Goal: Information Seeking & Learning: Check status

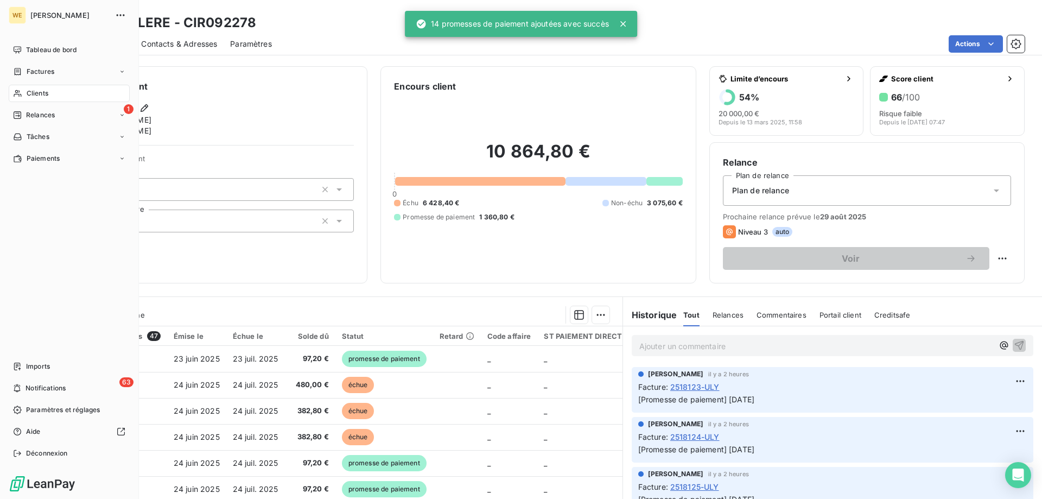
scroll to position [15, 0]
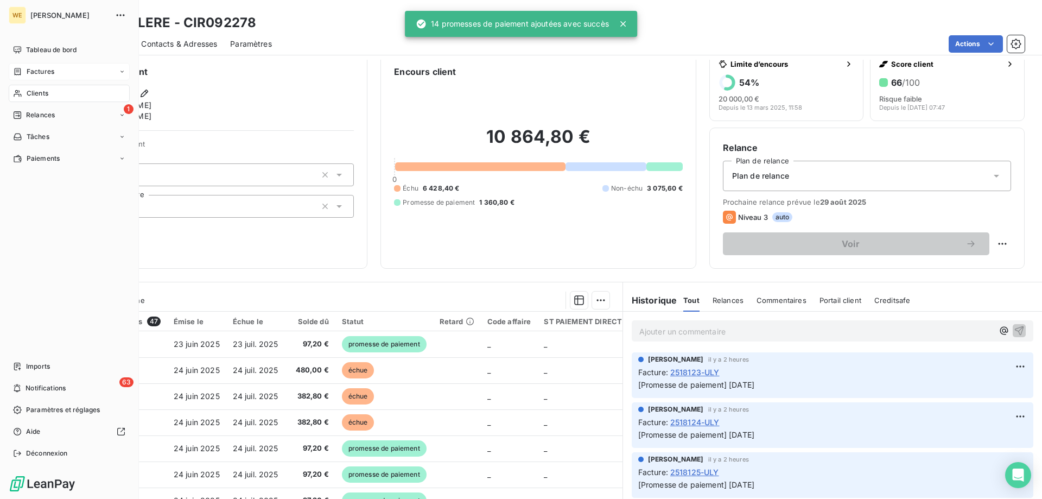
click at [37, 69] on span "Factures" at bounding box center [41, 72] width 28 height 10
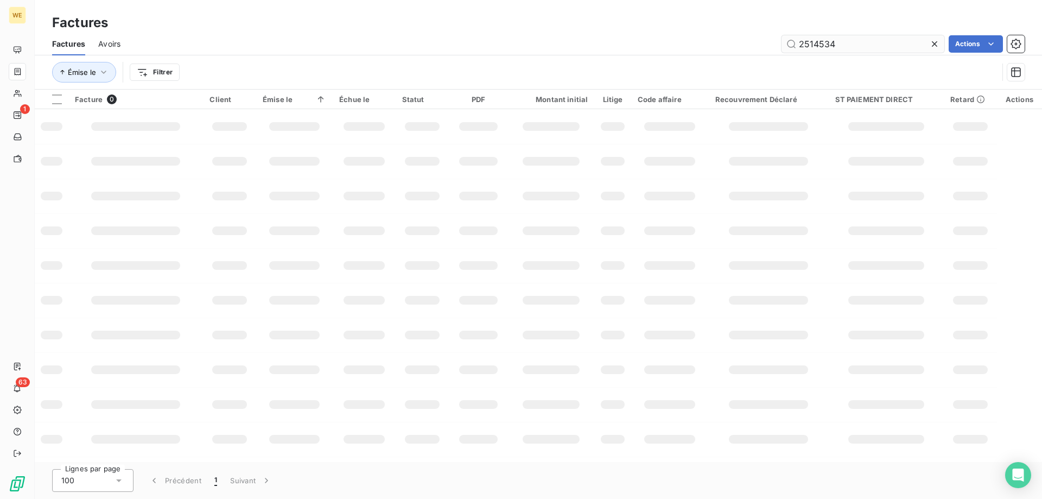
click at [806, 44] on input "2514534" at bounding box center [862, 43] width 163 height 17
click at [880, 46] on input "2517697" at bounding box center [862, 43] width 163 height 17
type input "2517697"
click at [854, 44] on input "2517697" at bounding box center [862, 43] width 163 height 17
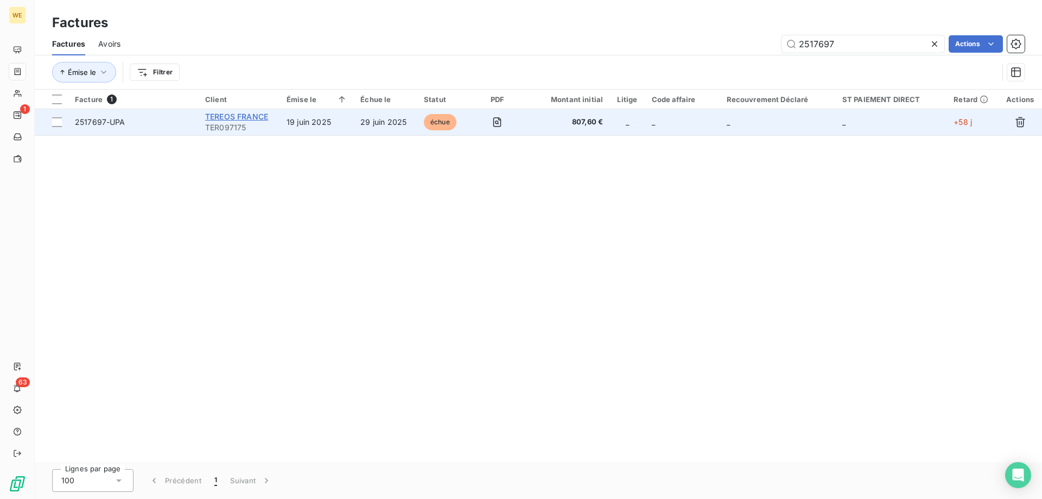
click at [214, 115] on span "TEREOS FRANCE" at bounding box center [236, 116] width 63 height 9
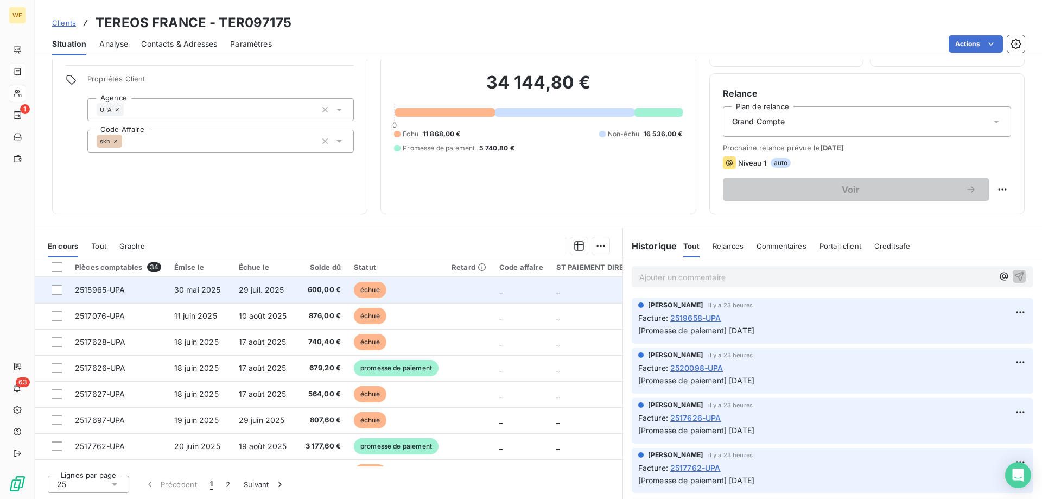
scroll to position [163, 0]
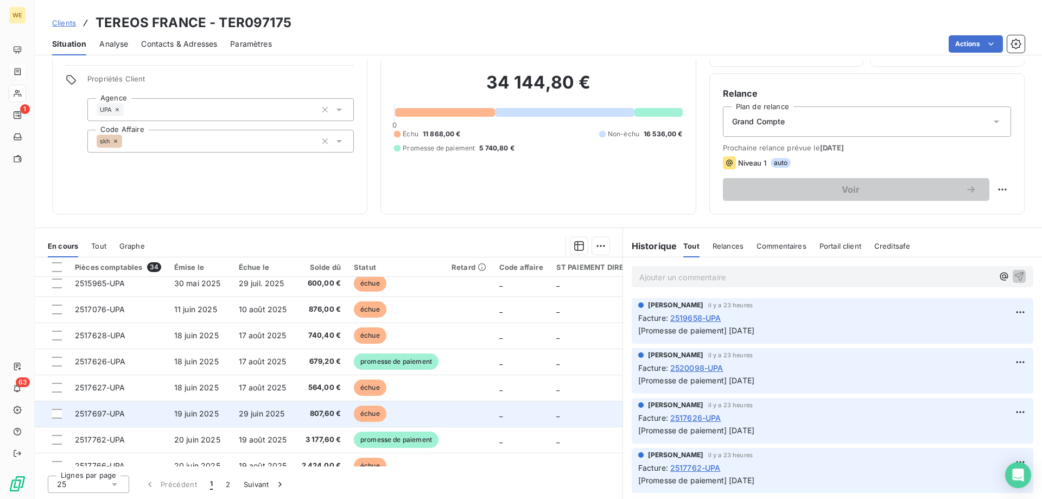
click at [106, 412] on span "2517697-UPA" at bounding box center [100, 413] width 50 height 9
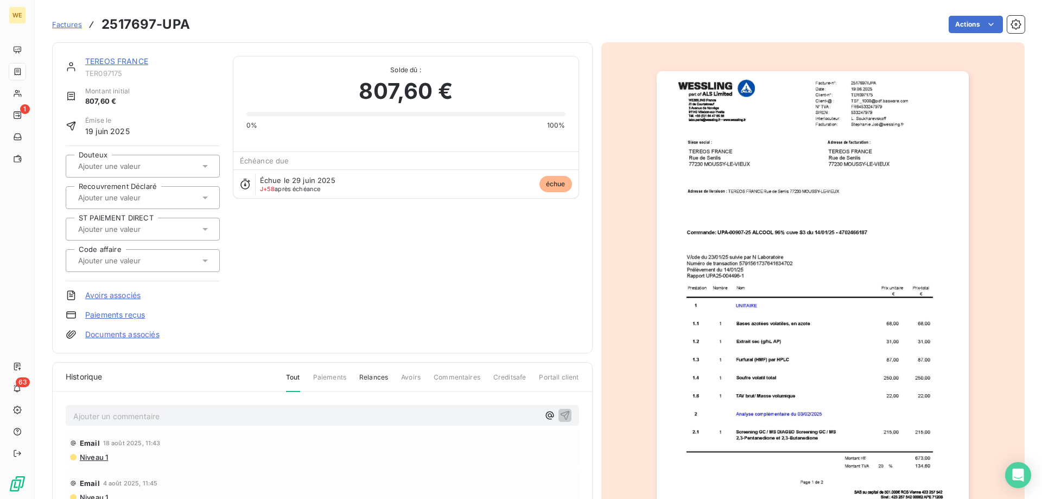
scroll to position [53, 0]
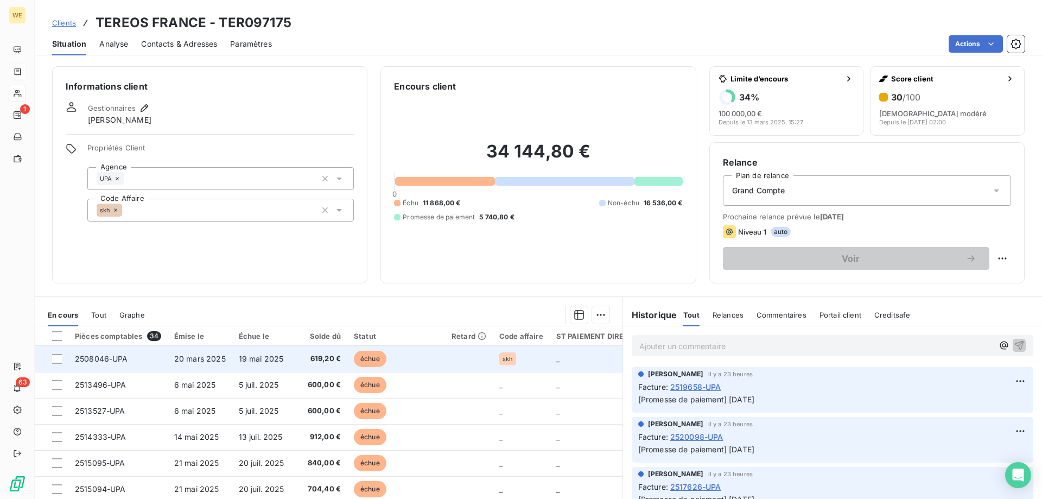
click at [222, 359] on span "20 mars 2025" at bounding box center [200, 358] width 52 height 9
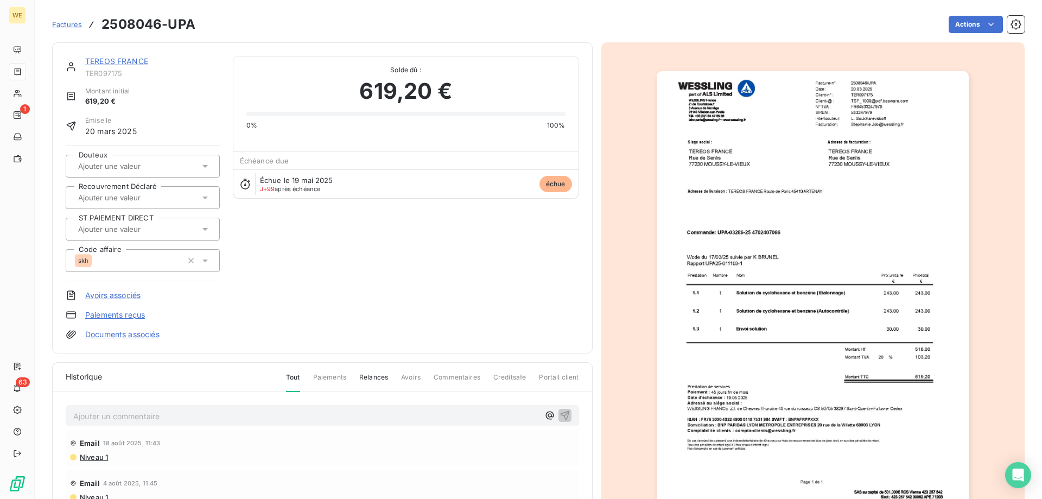
click at [137, 423] on p "Ajouter un commentaire ﻿" at bounding box center [306, 416] width 466 height 14
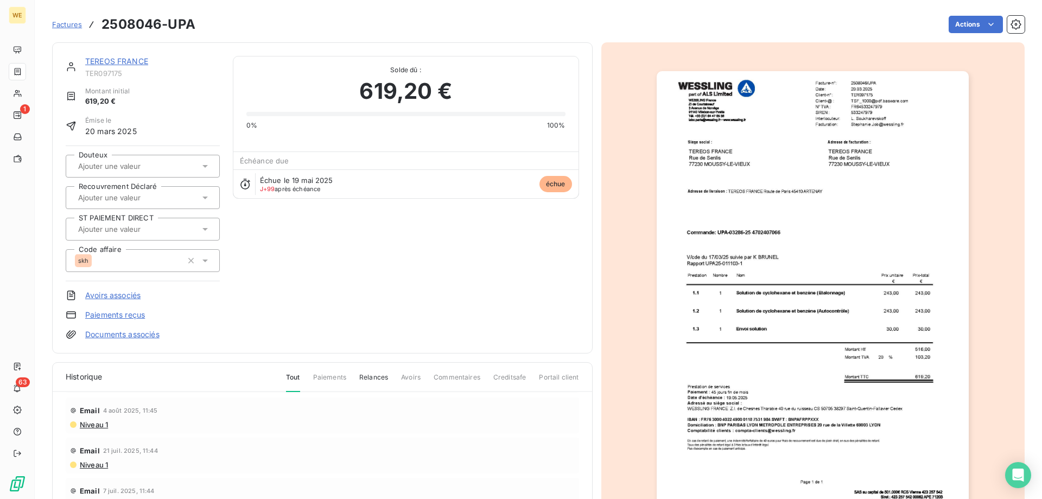
scroll to position [109, 0]
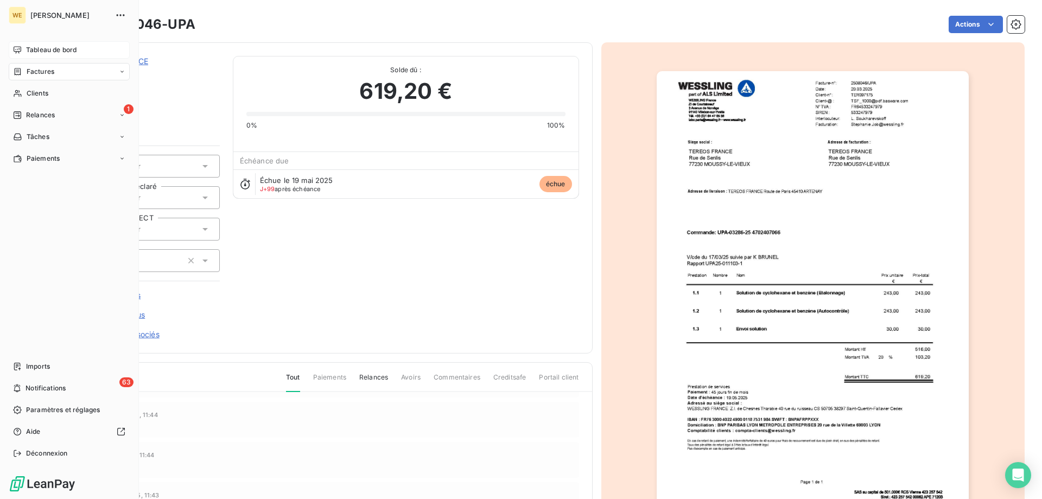
click at [44, 47] on span "Tableau de bord" at bounding box center [51, 50] width 50 height 10
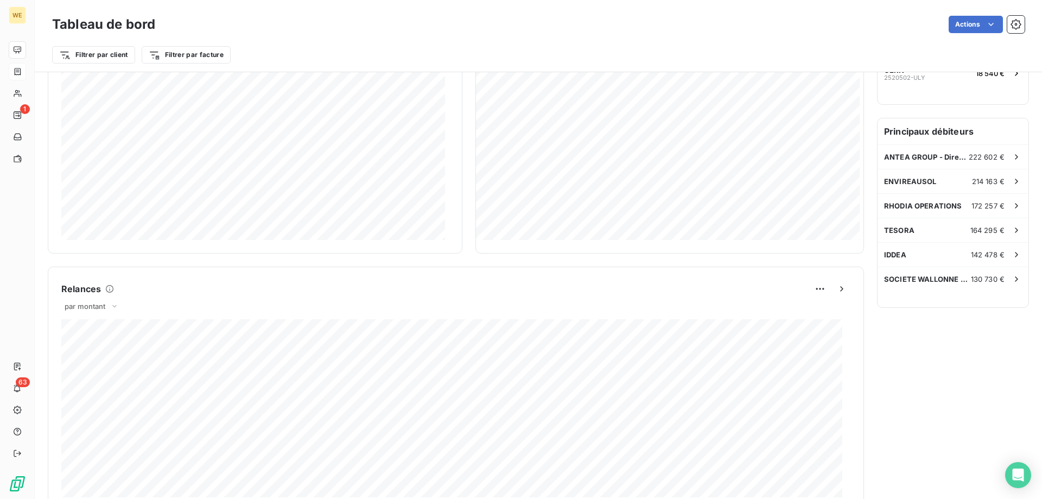
scroll to position [218, 0]
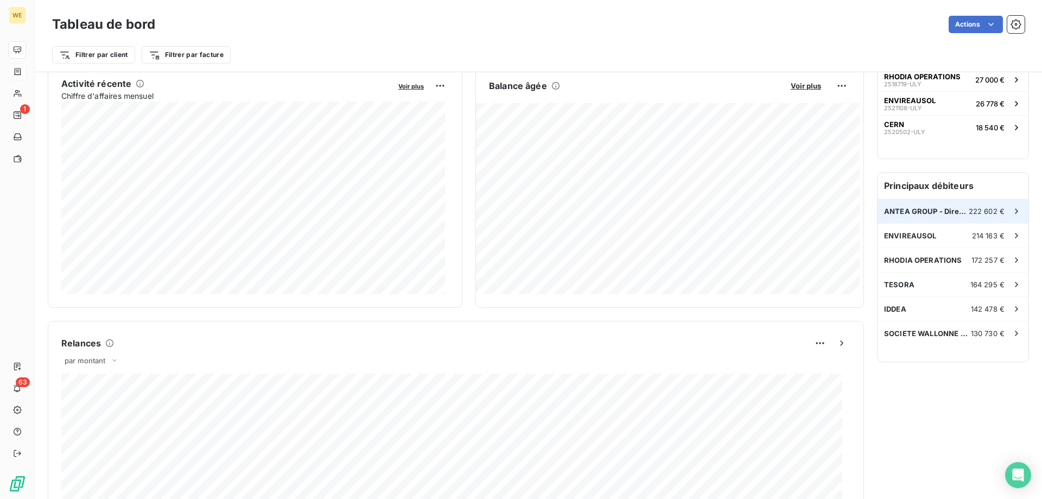
click at [884, 210] on span "ANTEA GROUP - Direction administrat" at bounding box center [926, 211] width 85 height 9
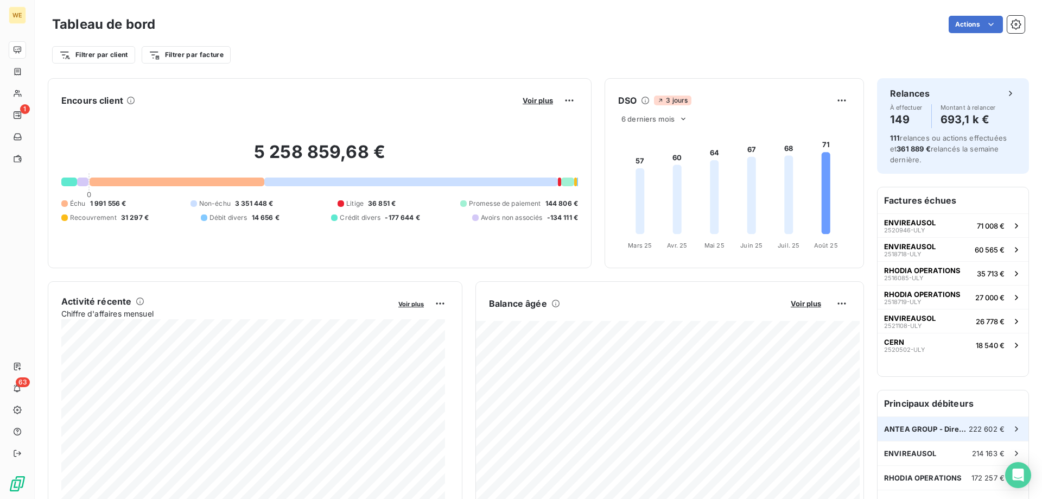
click at [898, 428] on span "ANTEA GROUP - Direction administrat" at bounding box center [926, 428] width 85 height 9
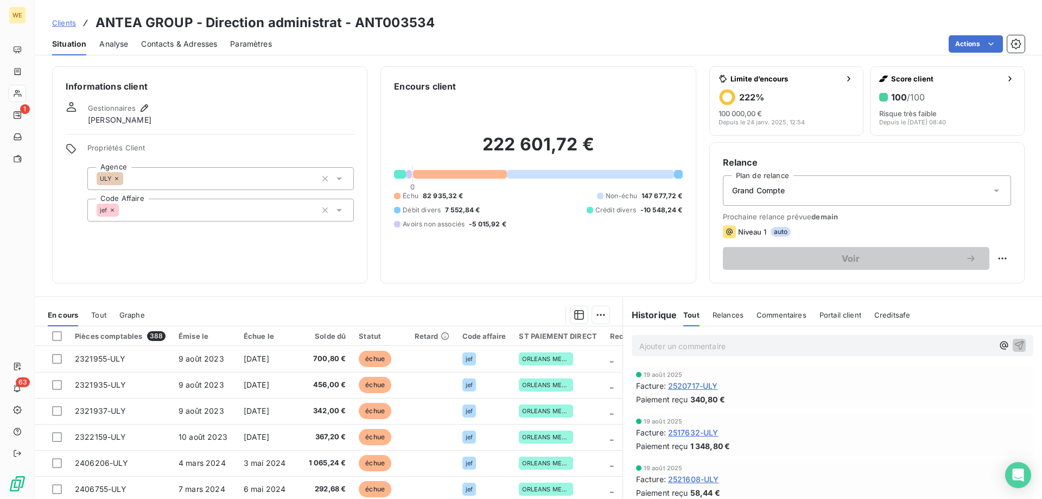
click at [614, 208] on span "Crédit divers" at bounding box center [615, 210] width 41 height 10
drag, startPoint x: 639, startPoint y: 208, endPoint x: 678, endPoint y: 209, distance: 39.1
click at [678, 209] on div "Encours client 222 601,72 € 0 Échu 82 935,32 € Non-échu 147 677,72 € Débit dive…" at bounding box center [537, 174] width 315 height 217
click at [654, 225] on div "Échu 82 935,32 € Non-échu 147 677,72 € Débit divers 7 552,84 € Crédit divers -1…" at bounding box center [538, 210] width 288 height 38
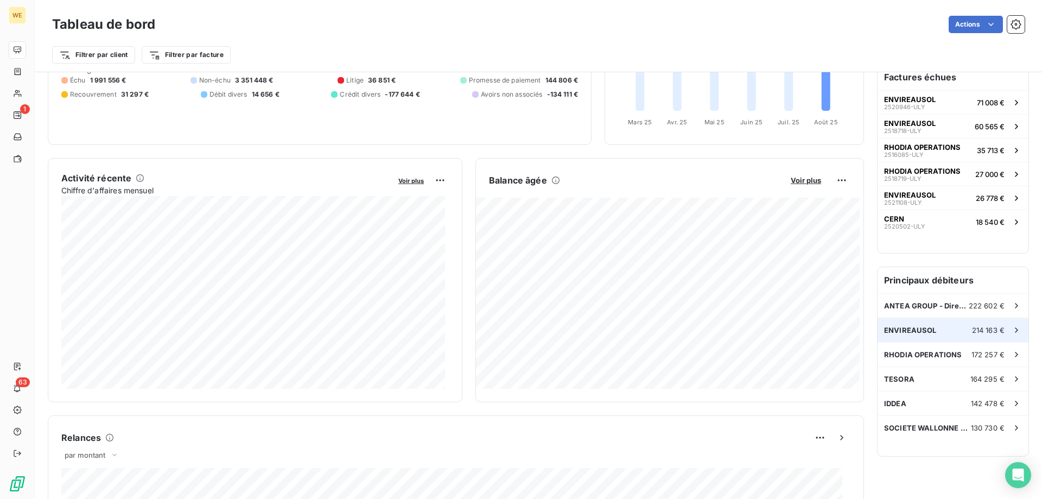
scroll to position [163, 0]
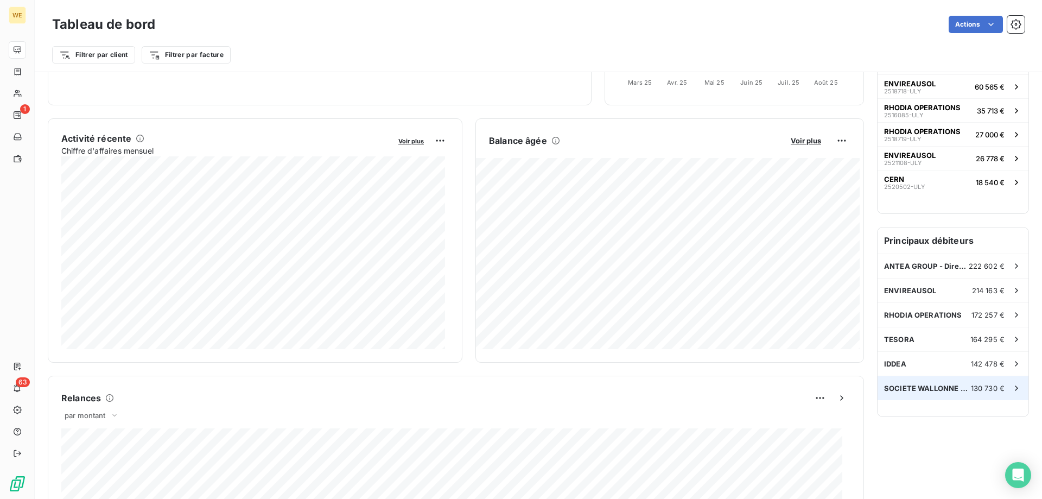
click at [885, 388] on span "SOCIETE WALLONNE DES EAUX SCRL - SW" at bounding box center [927, 388] width 87 height 9
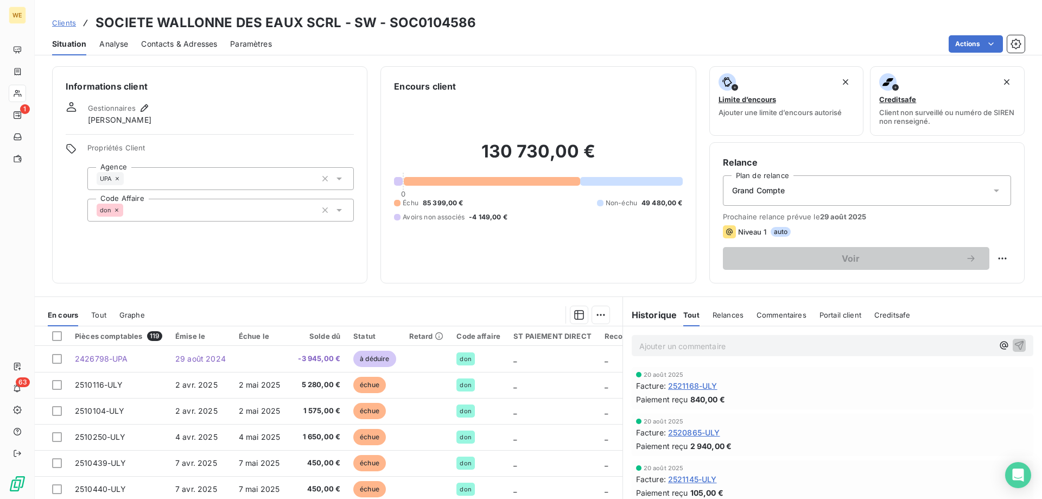
click at [252, 244] on div "Informations client Gestionnaires Nathalie DOZINEL Propriétés Client Agence UPA…" at bounding box center [209, 174] width 315 height 217
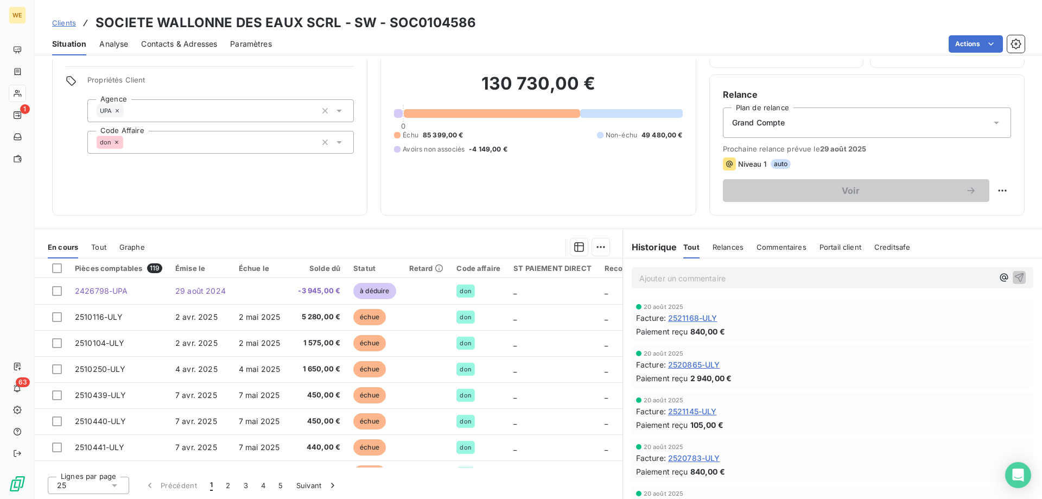
scroll to position [69, 0]
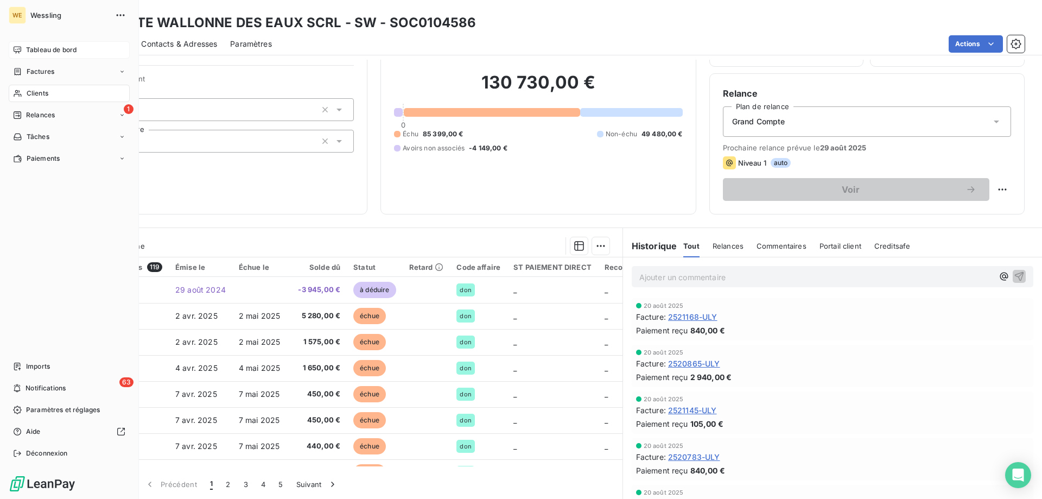
click at [42, 43] on div "Tableau de bord" at bounding box center [69, 49] width 121 height 17
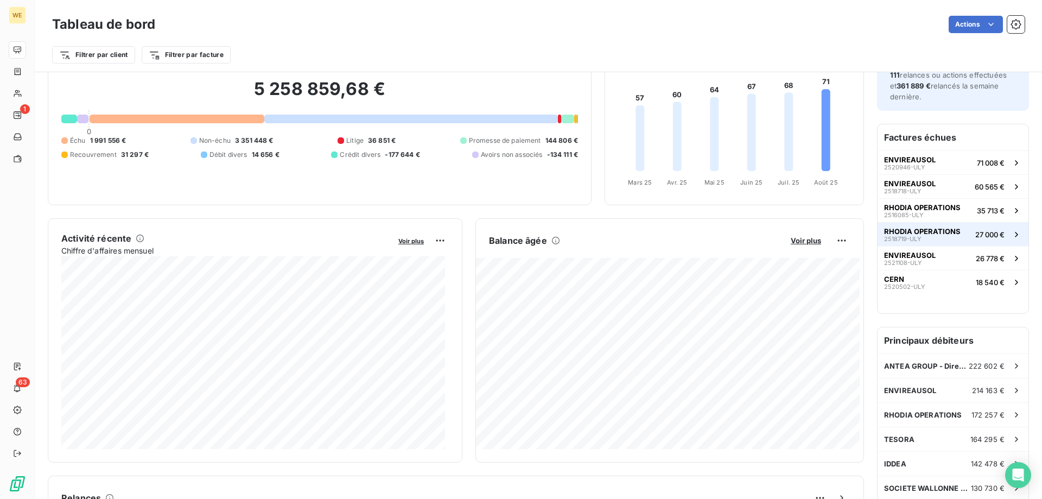
scroll to position [1, 0]
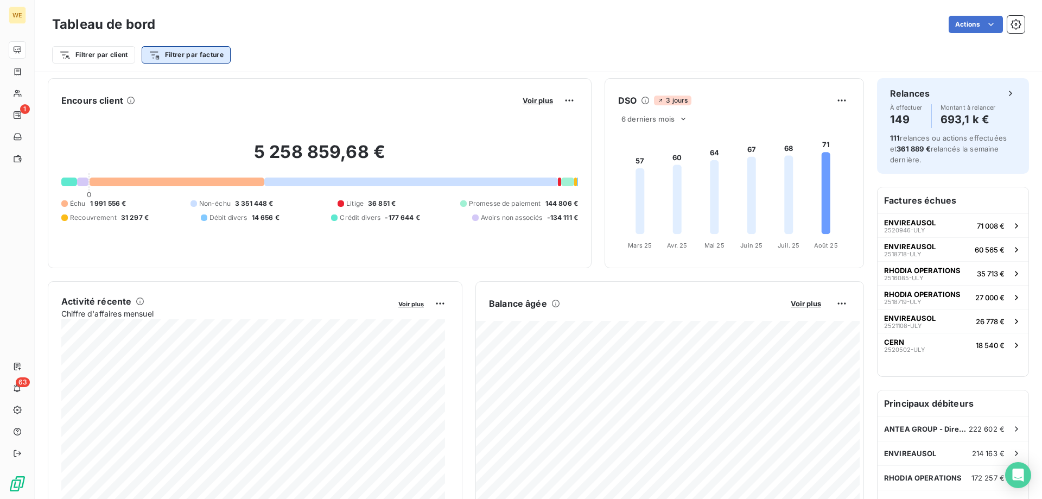
click at [190, 59] on html "WE 1 63 Tableau de bord Actions Filtrer par client Filtrer par facture Encours …" at bounding box center [521, 249] width 1042 height 499
click at [114, 54] on html "WE 1 63 Tableau de bord Actions Filtrer par client Filtrer par facture Encours …" at bounding box center [521, 249] width 1042 height 499
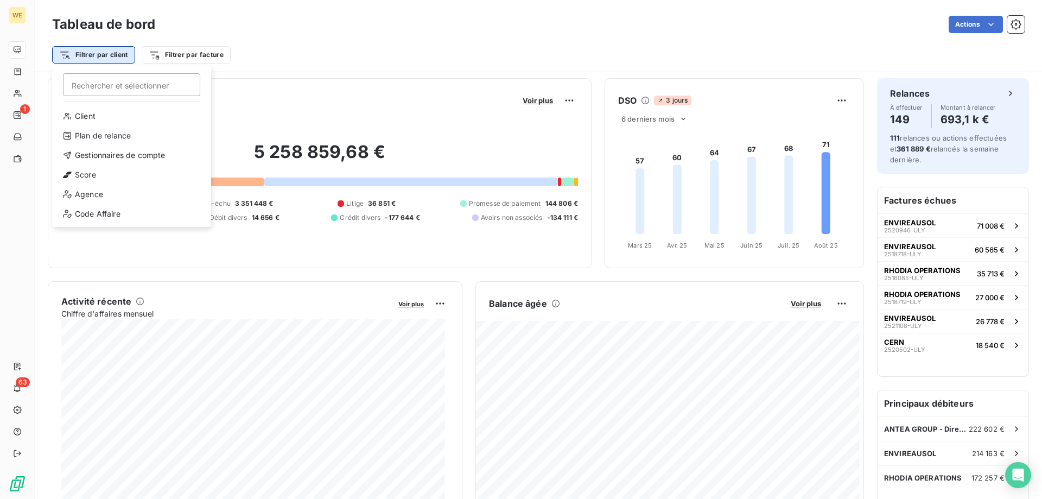
click at [115, 55] on html "WE 1 63 Tableau de bord Actions Filtrer par client Rechercher et sélectionner C…" at bounding box center [521, 249] width 1042 height 499
click at [94, 199] on div "Agence" at bounding box center [131, 194] width 150 height 17
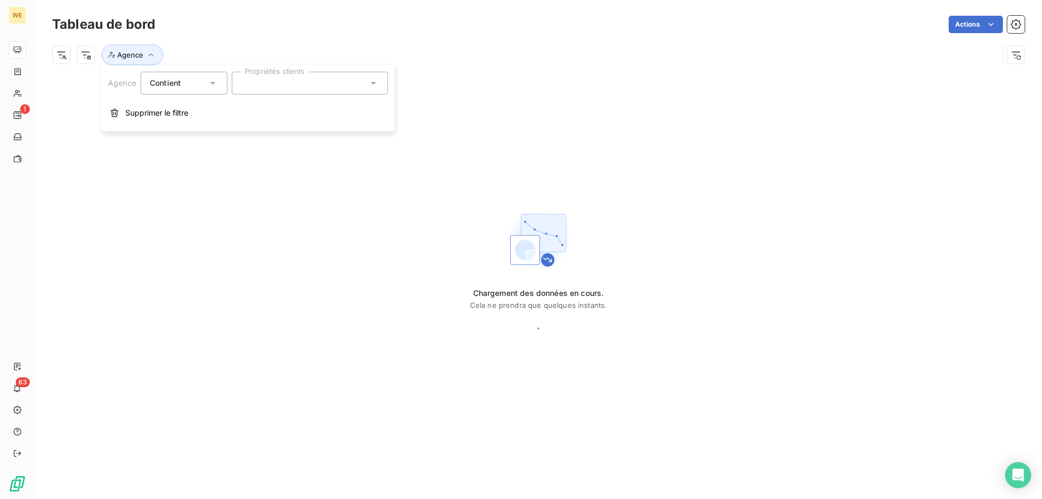
scroll to position [0, 0]
click at [314, 81] on div at bounding box center [310, 83] width 156 height 23
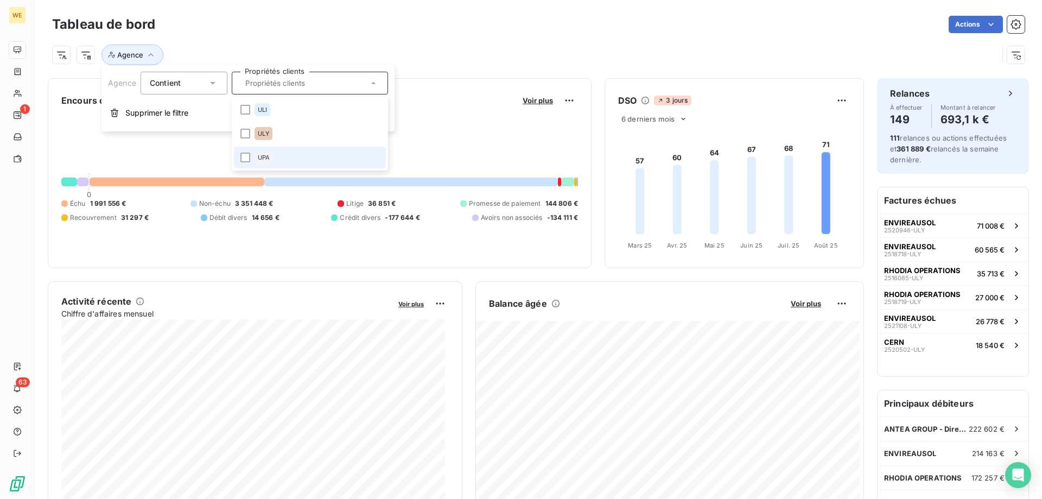
click at [260, 160] on span "UPA" at bounding box center [264, 157] width 12 height 7
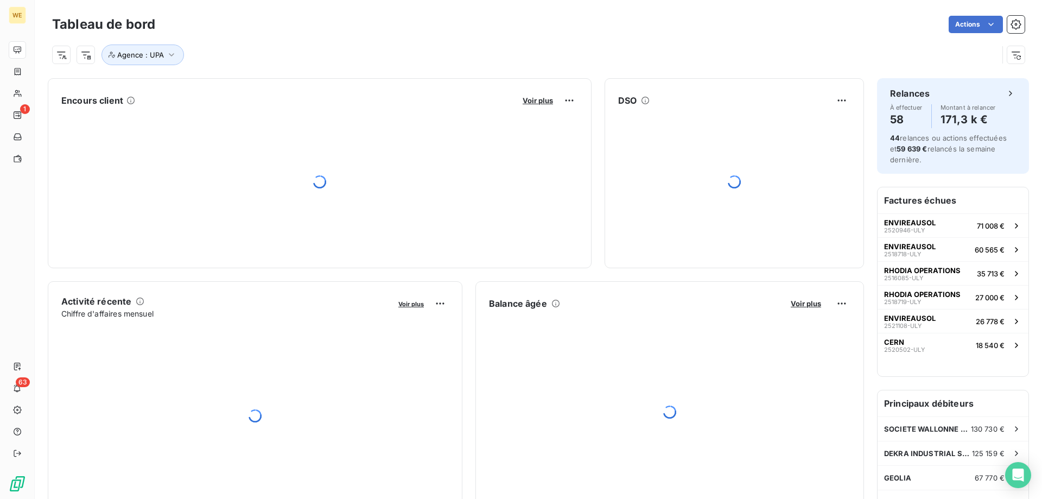
click at [259, 17] on div "Actions" at bounding box center [596, 24] width 856 height 17
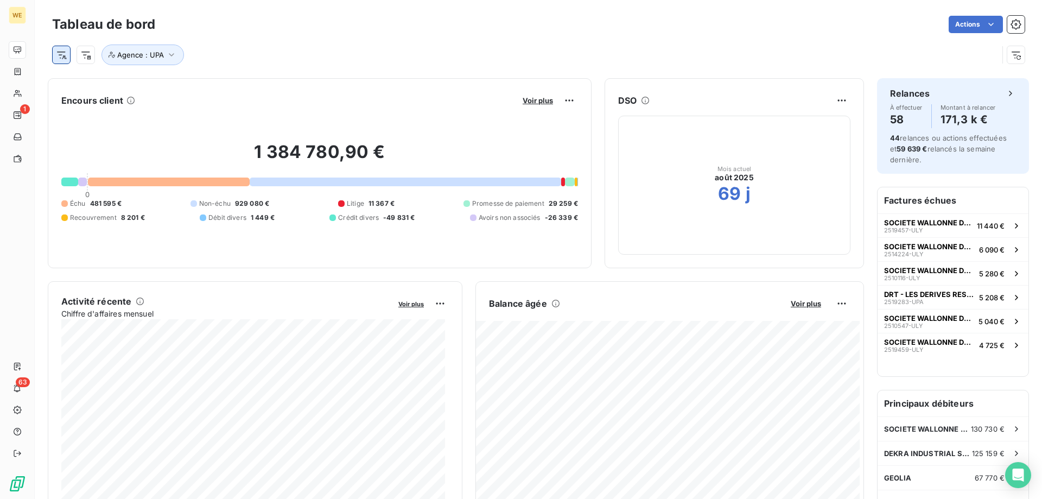
click at [63, 56] on html "WE 1 63 Tableau de bord Actions Agence : UPA Encours client Voir plus 1 384 780…" at bounding box center [521, 249] width 1042 height 499
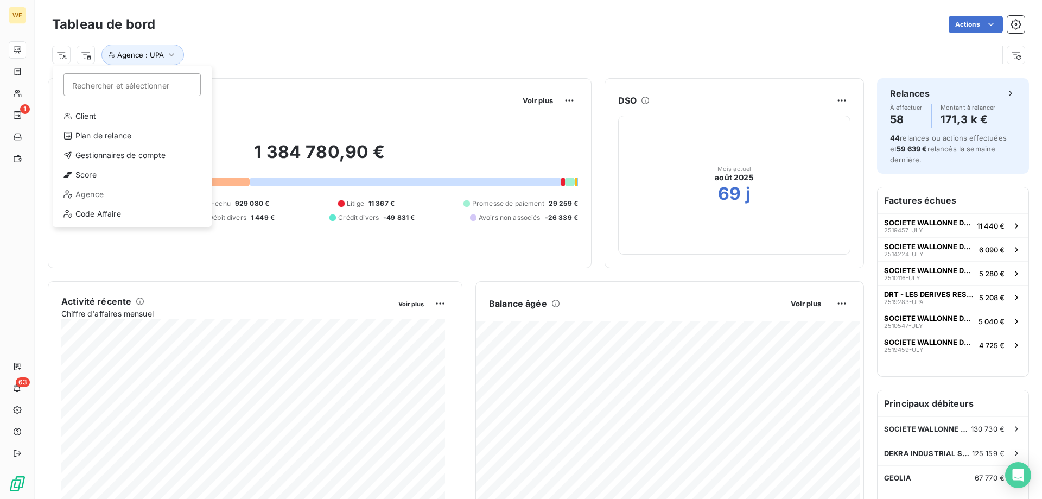
click at [264, 56] on html "WE 1 63 Tableau de bord Actions Rechercher et sélectionner Client Plan de relan…" at bounding box center [521, 249] width 1042 height 499
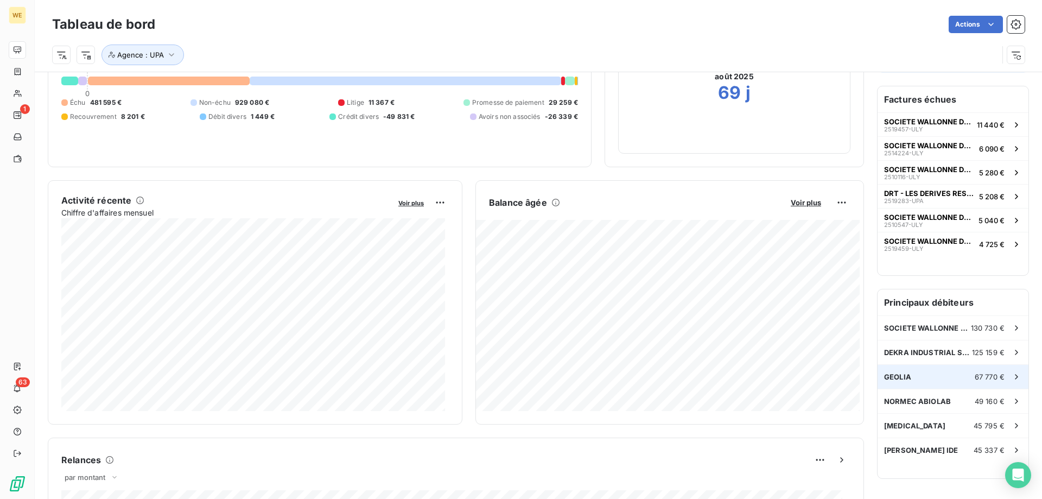
scroll to position [109, 0]
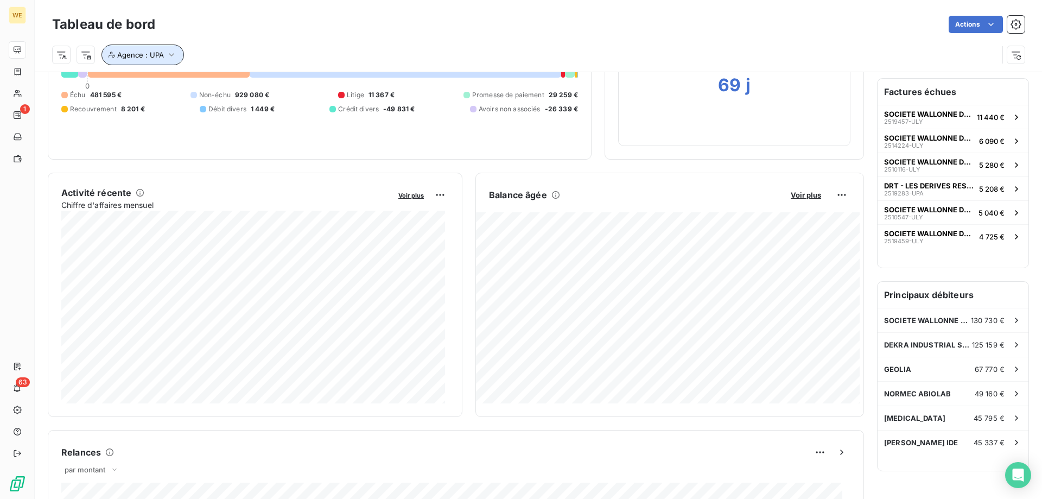
click at [173, 56] on icon "button" at bounding box center [171, 54] width 11 height 11
